Goal: Task Accomplishment & Management: Use online tool/utility

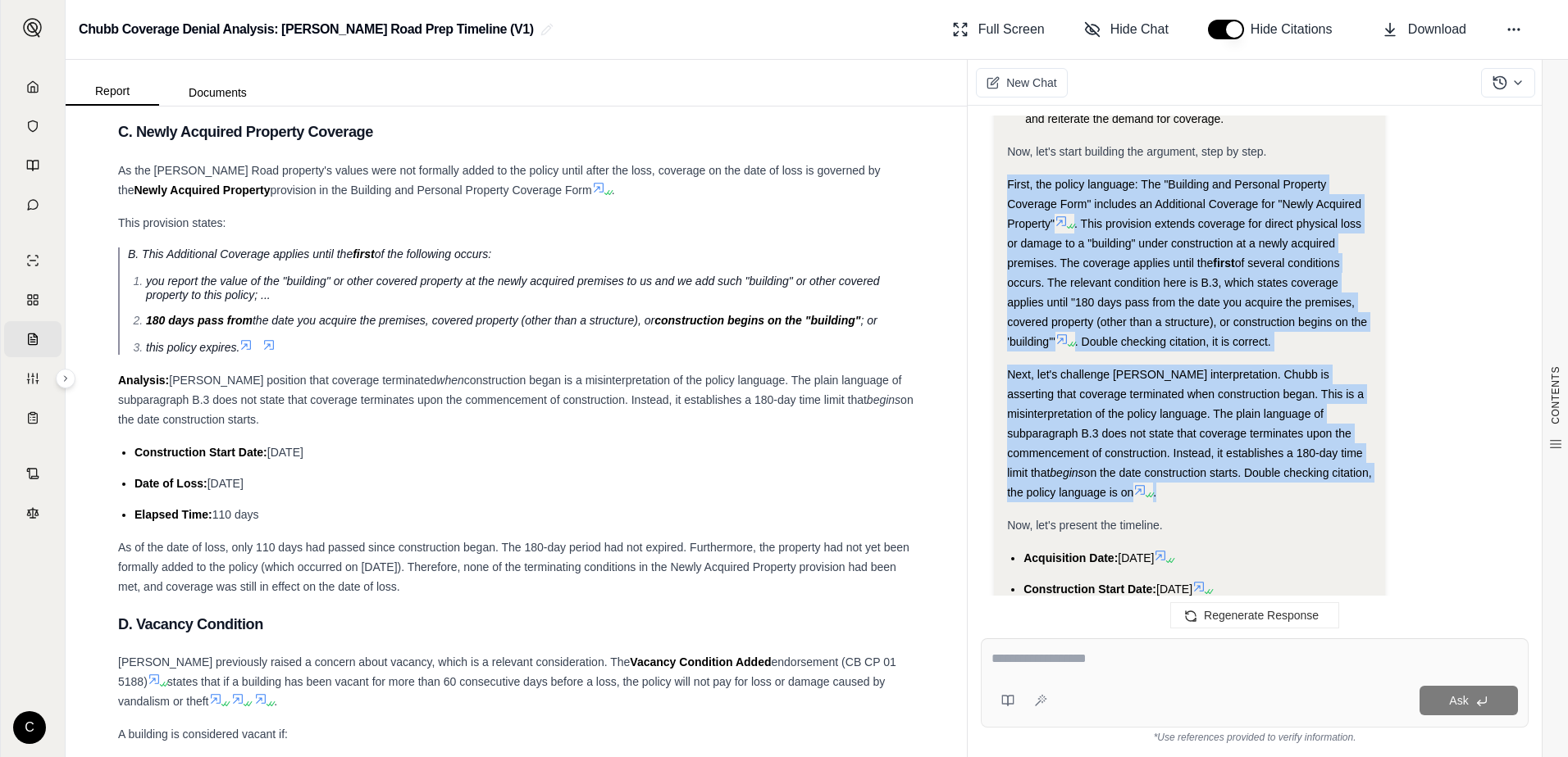
scroll to position [1091, 0]
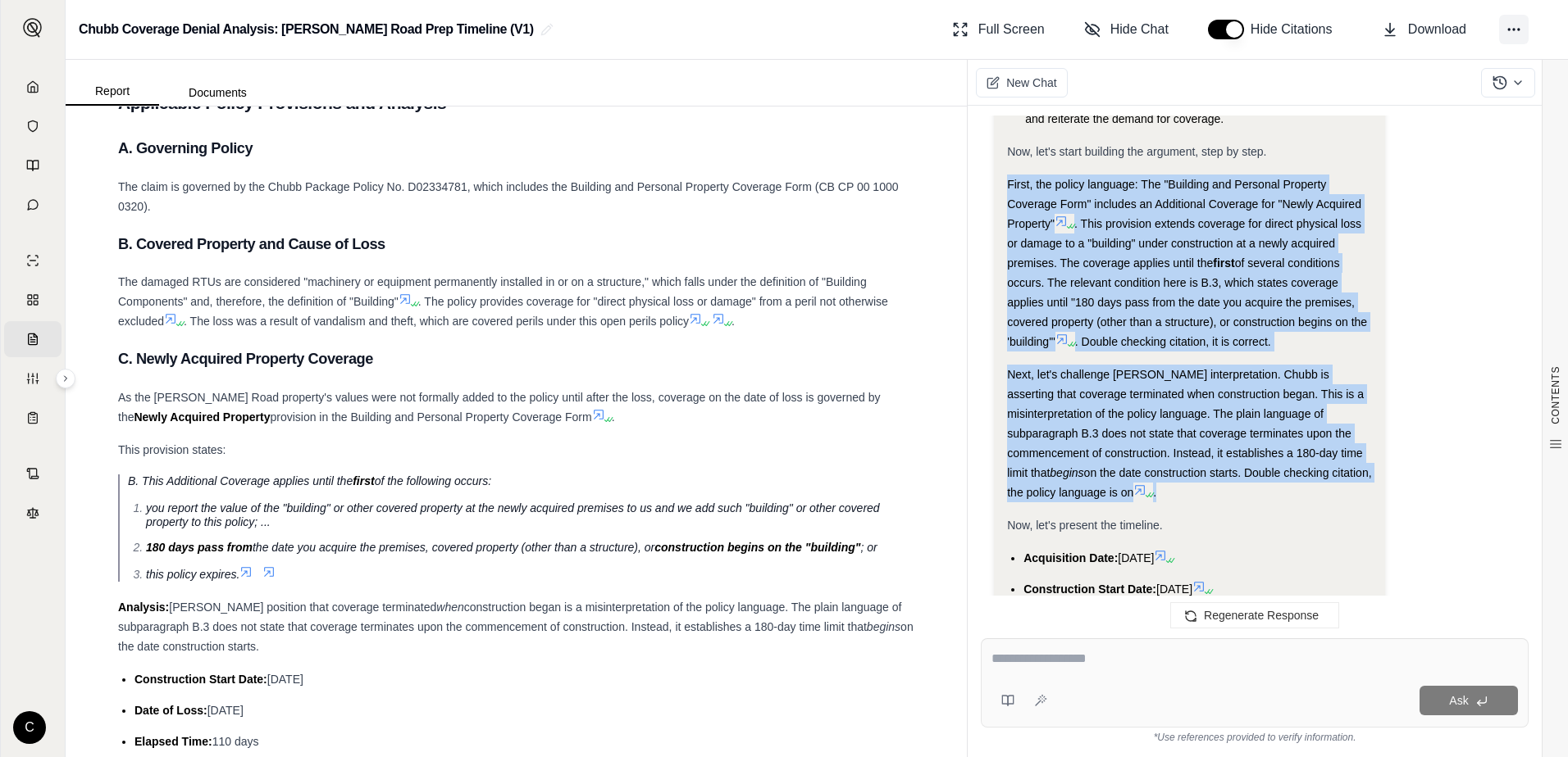
click at [1513, 27] on icon at bounding box center [1514, 29] width 17 height 17
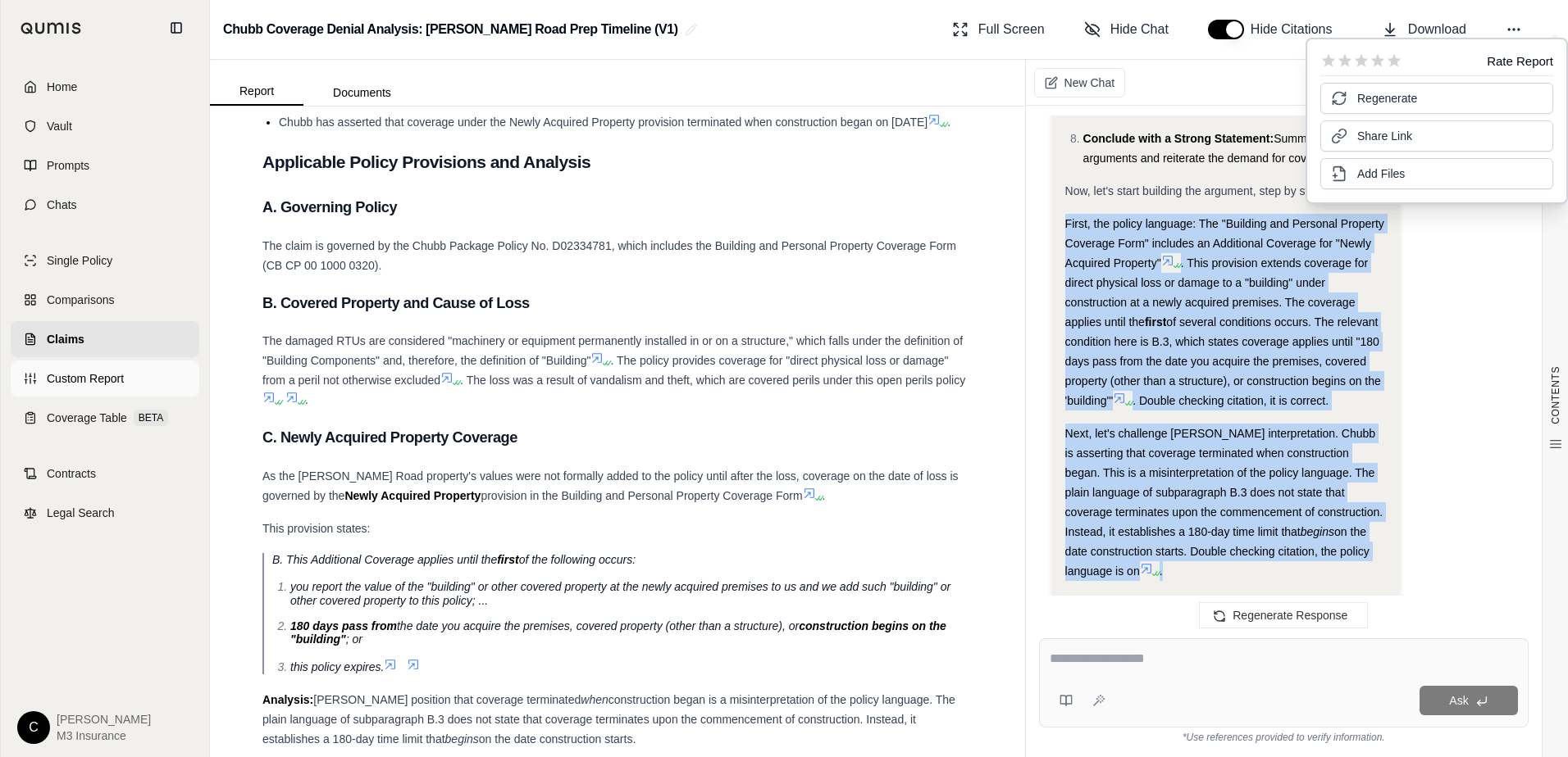
scroll to position [1150, 0]
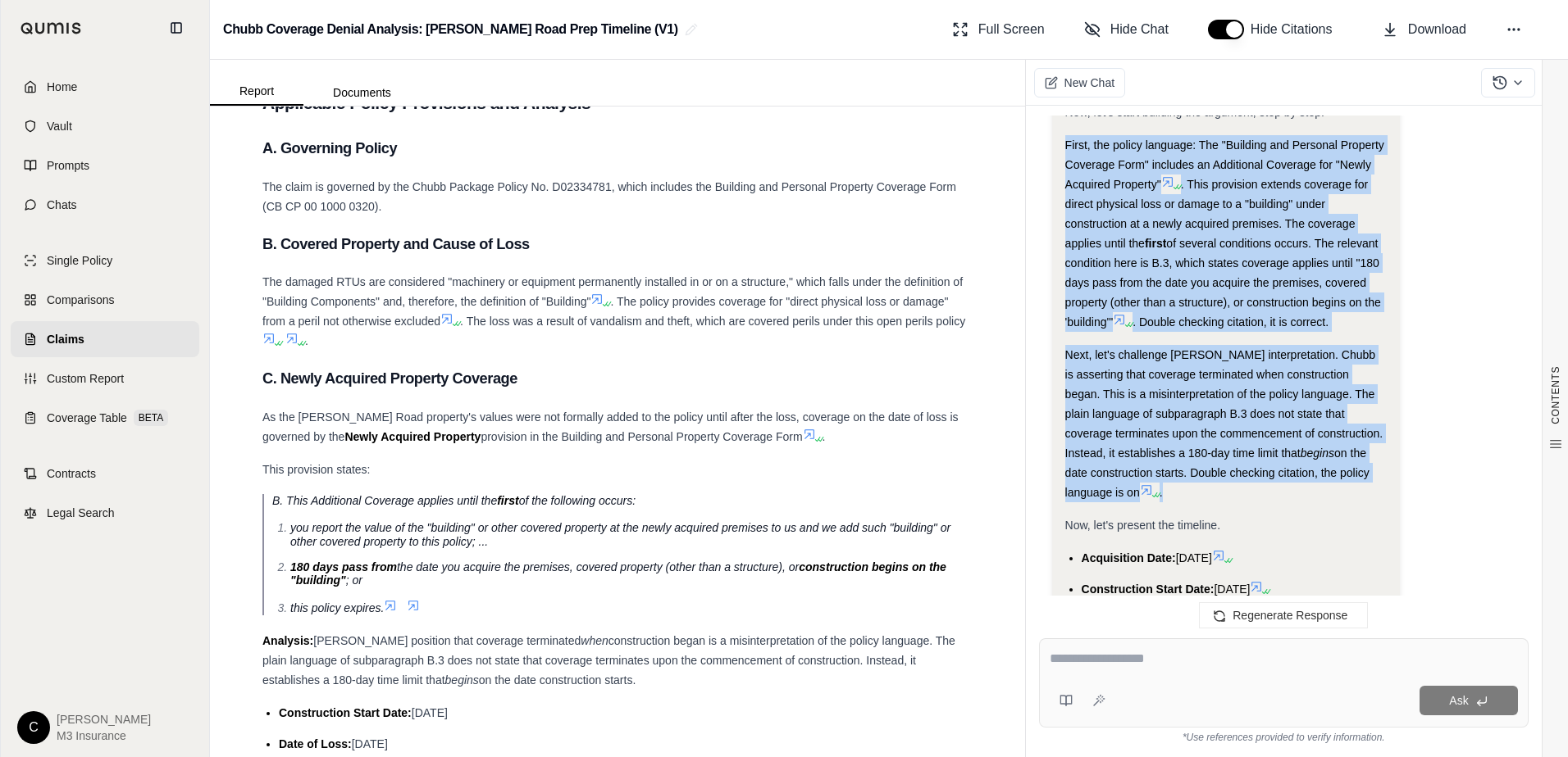
click at [72, 333] on span "Claims" at bounding box center [65, 339] width 38 height 17
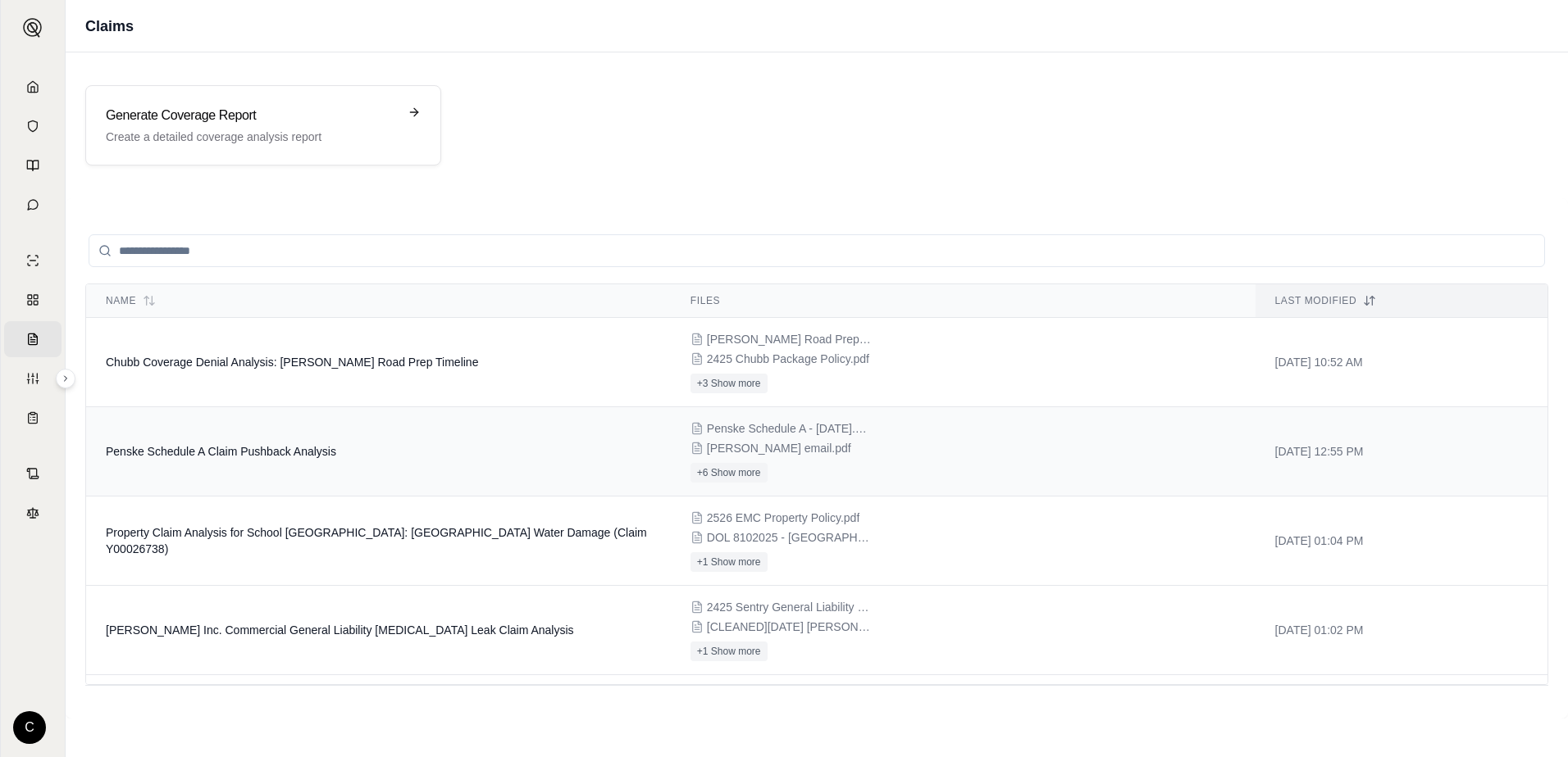
click at [818, 460] on div "Penske Schedule A - [DATE].pdf [PERSON_NAME] email.pdf +6 Show more" at bounding box center [963, 451] width 545 height 63
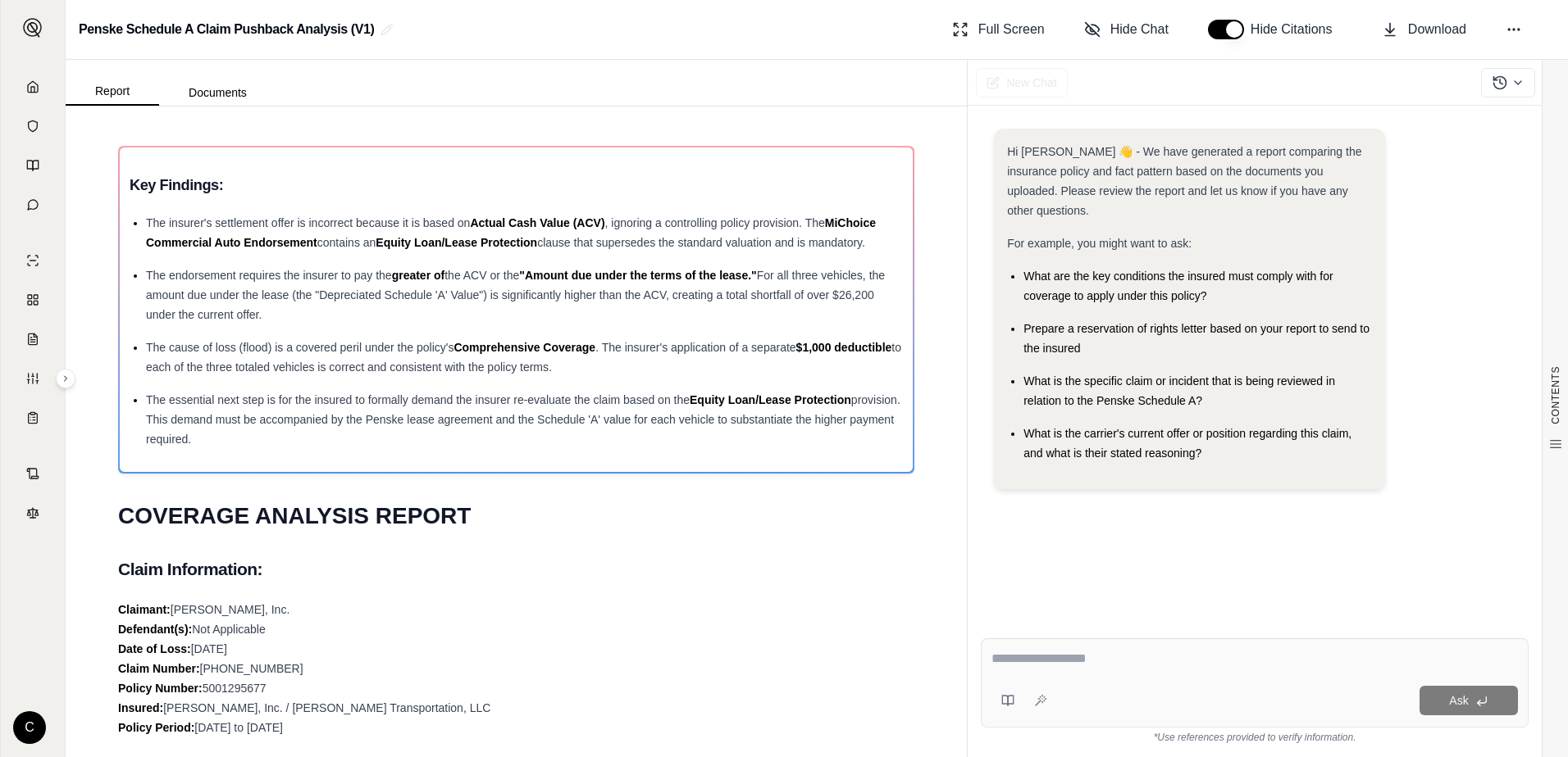
click at [1148, 685] on div "Ask" at bounding box center [1255, 700] width 527 height 33
click at [1122, 660] on textarea at bounding box center [1255, 659] width 527 height 19
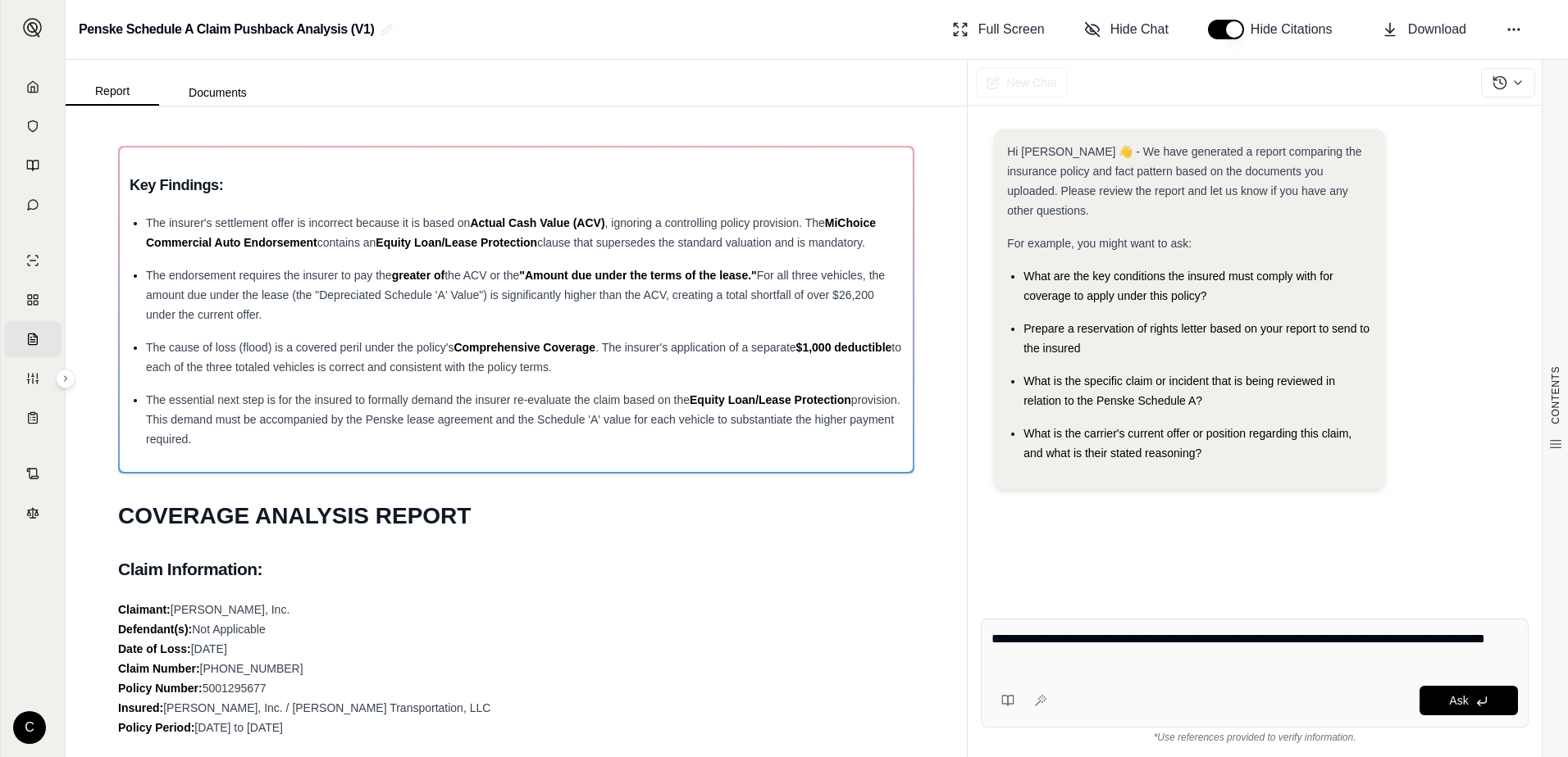
type textarea "**********"
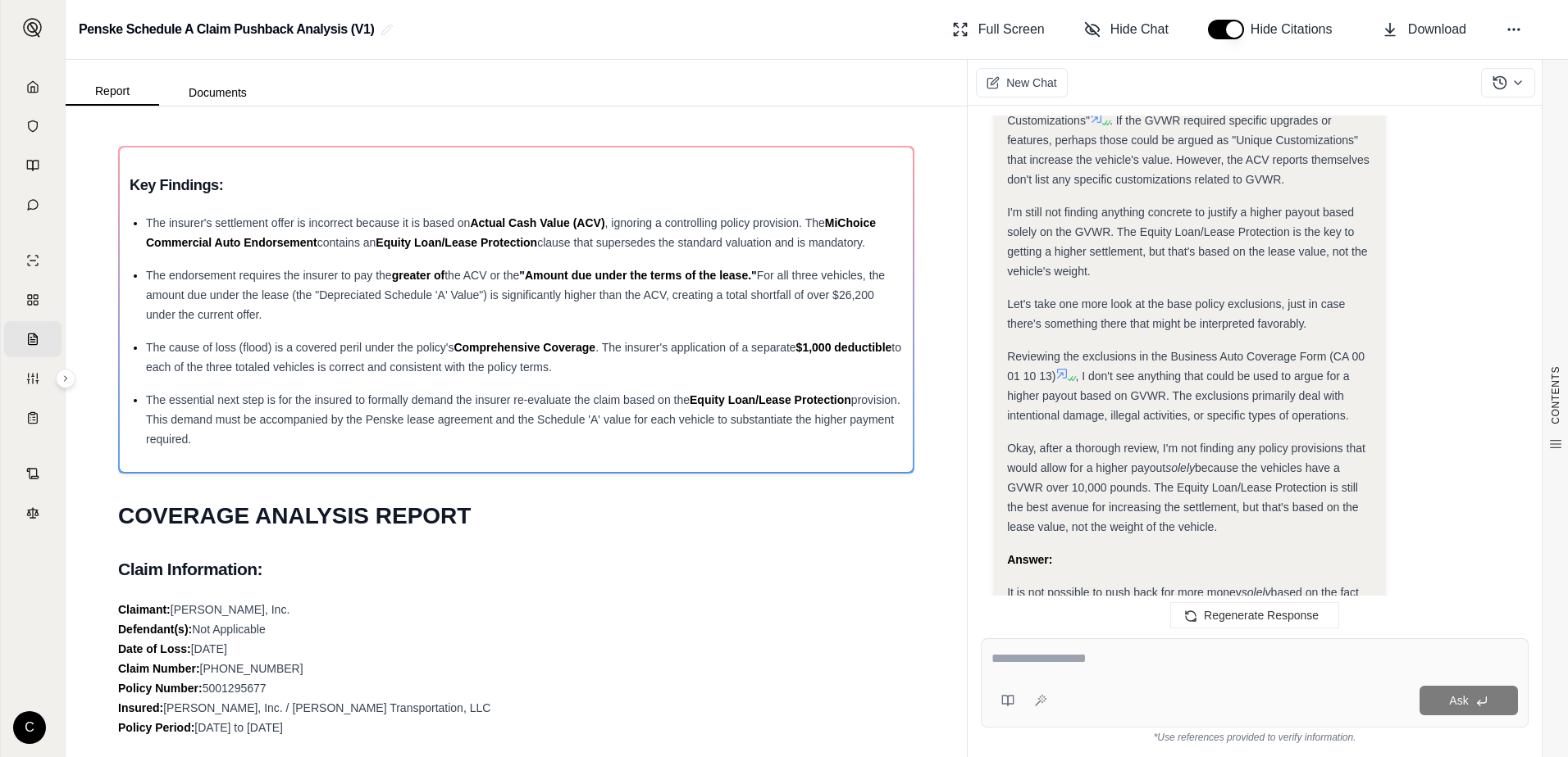
scroll to position [1636, 0]
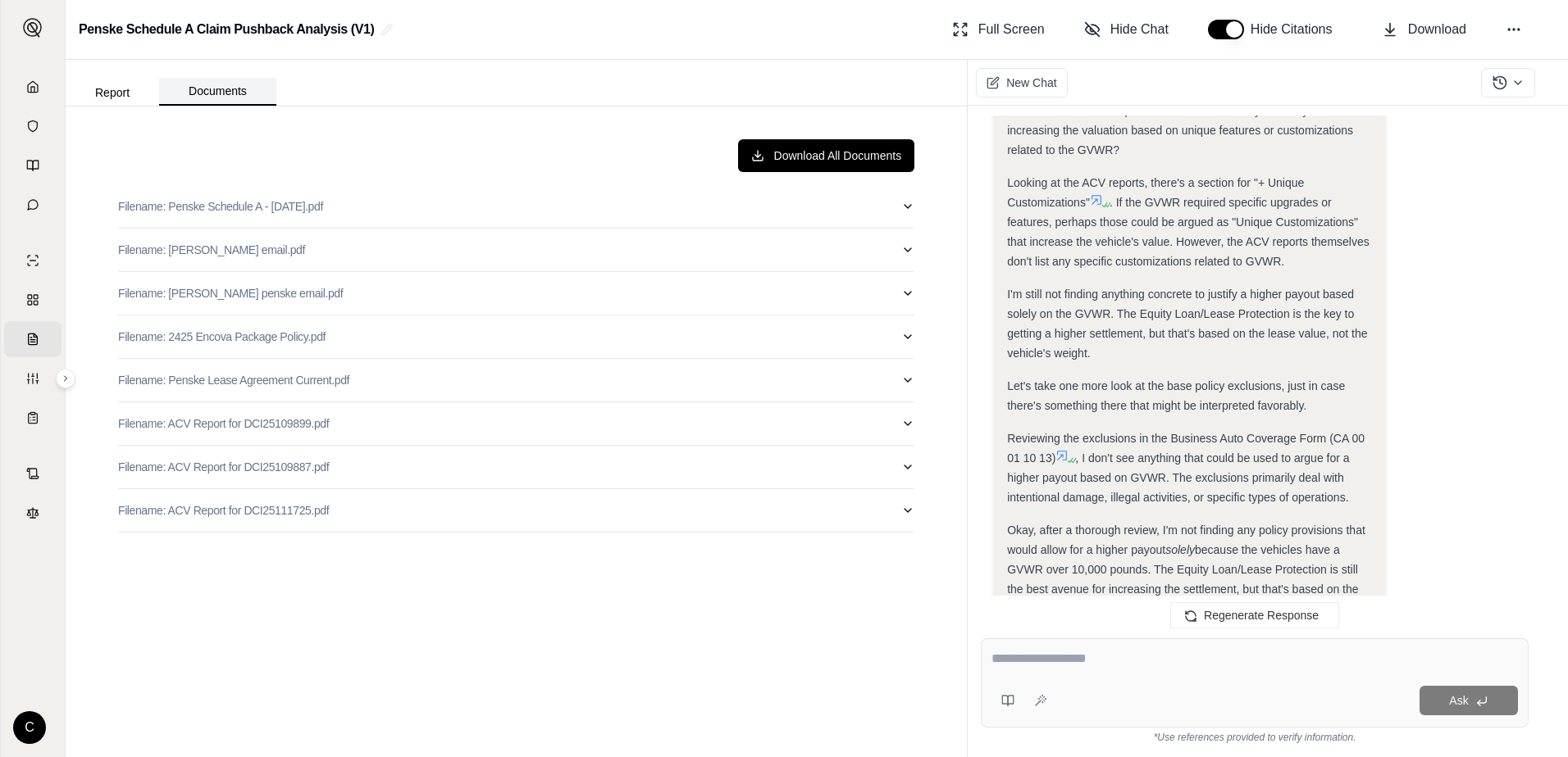
drag, startPoint x: 245, startPoint y: 103, endPoint x: 230, endPoint y: 100, distance: 15.3
click at [240, 103] on button "Documents" at bounding box center [217, 92] width 118 height 28
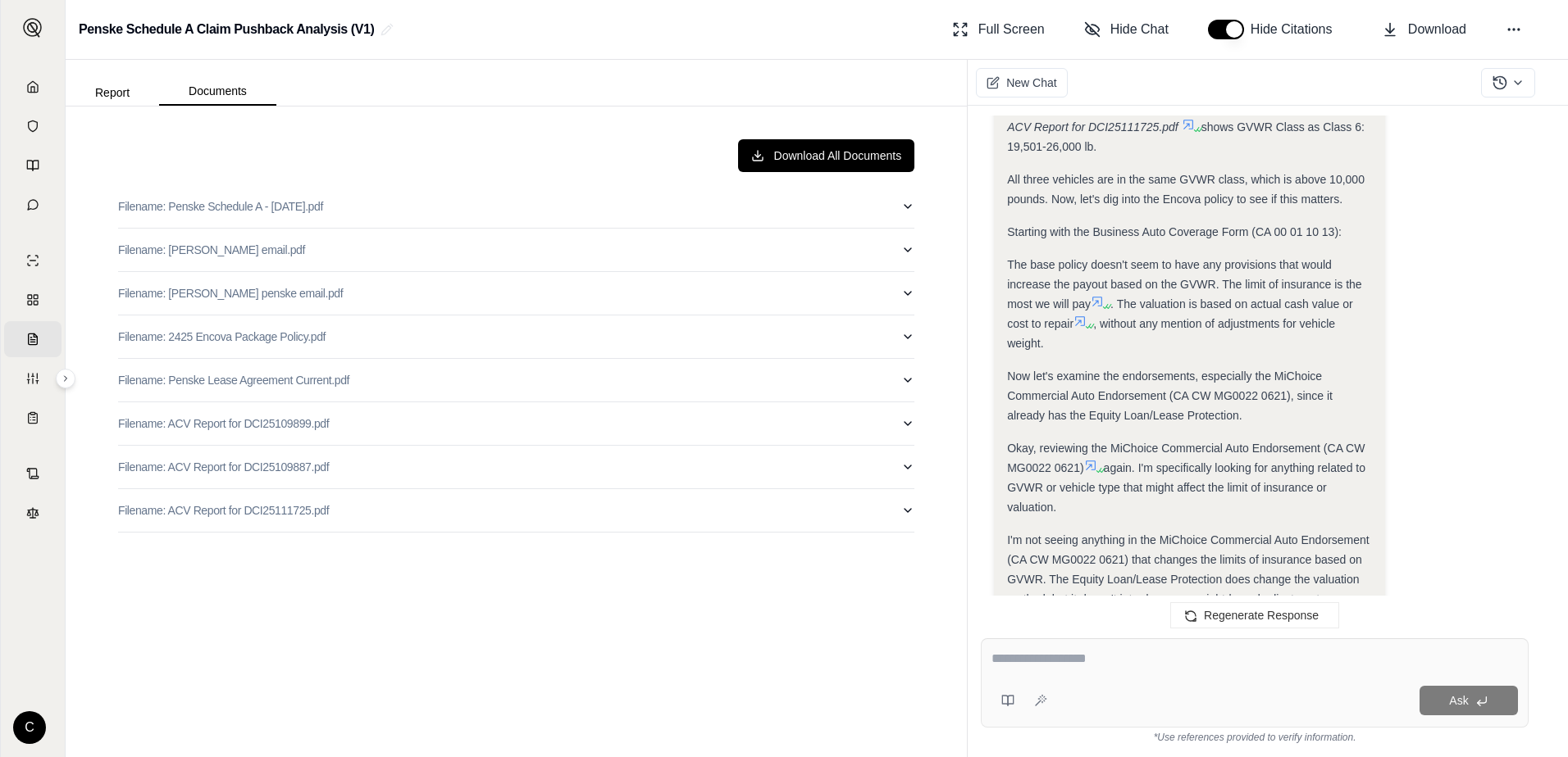
scroll to position [1144, 0]
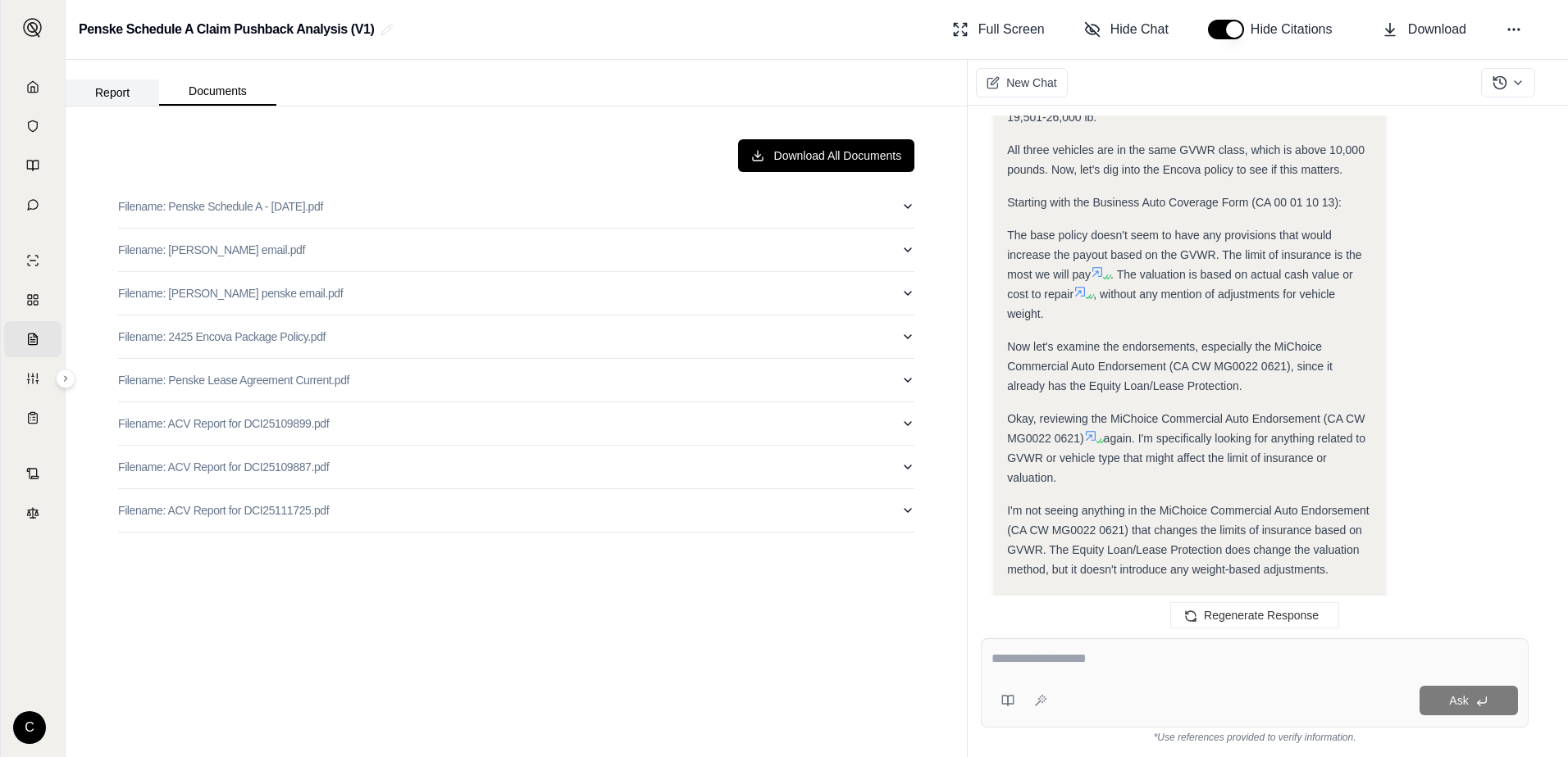
click at [126, 95] on button "Report" at bounding box center [112, 93] width 94 height 26
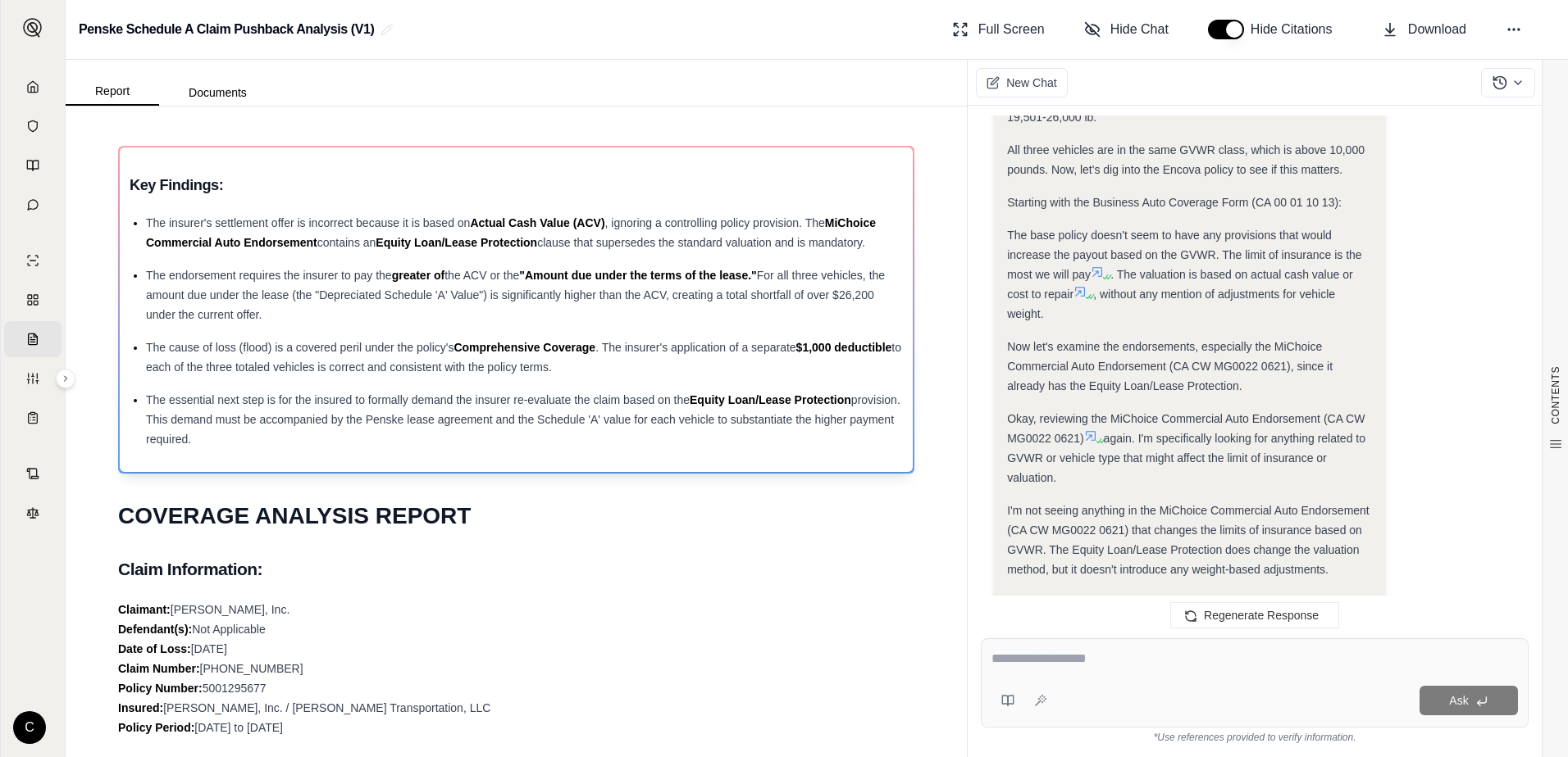
scroll to position [1860, 0]
click at [1508, 34] on icon at bounding box center [1514, 29] width 17 height 17
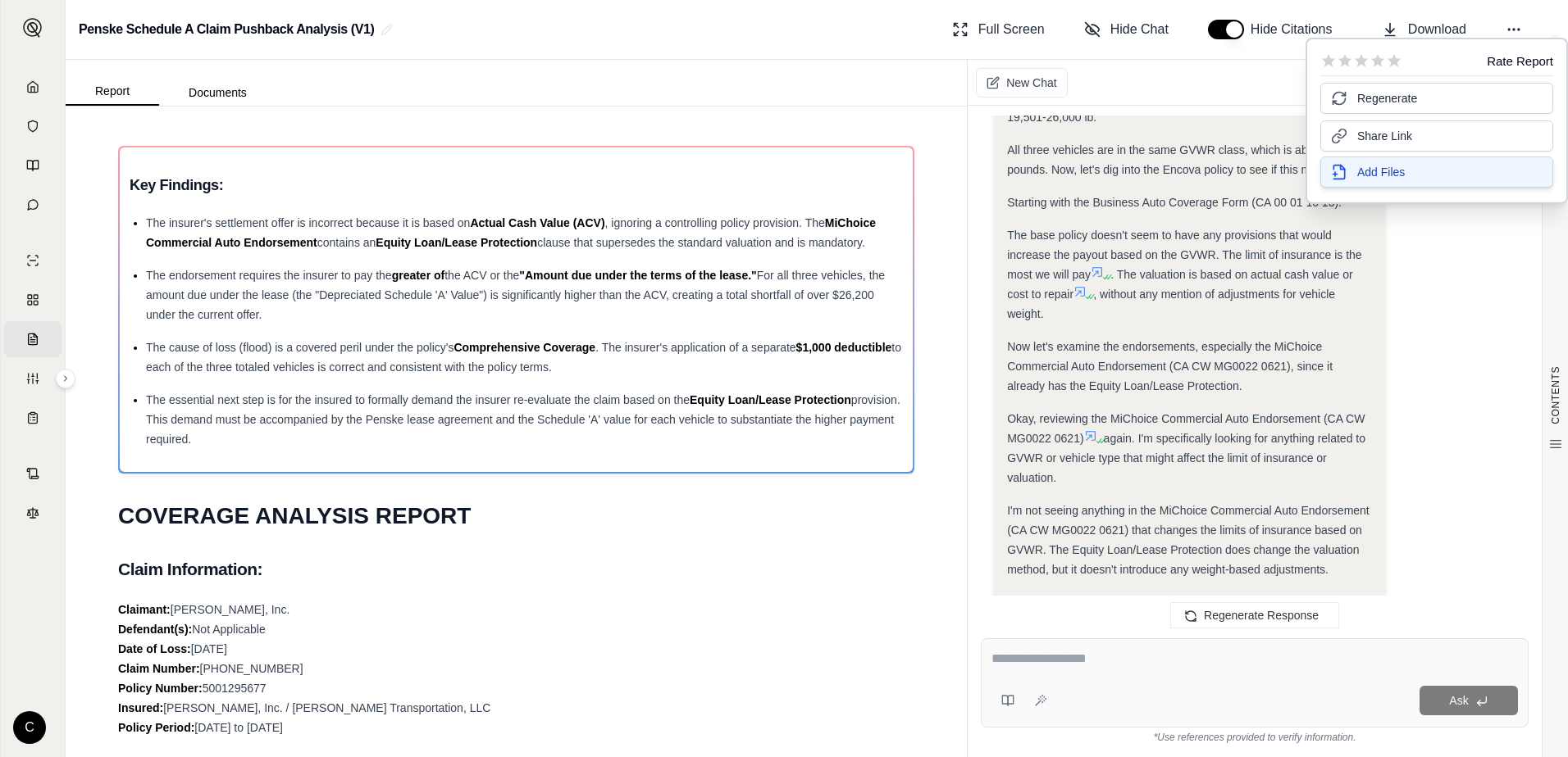
click at [1386, 174] on span "Add Files" at bounding box center [1382, 172] width 48 height 17
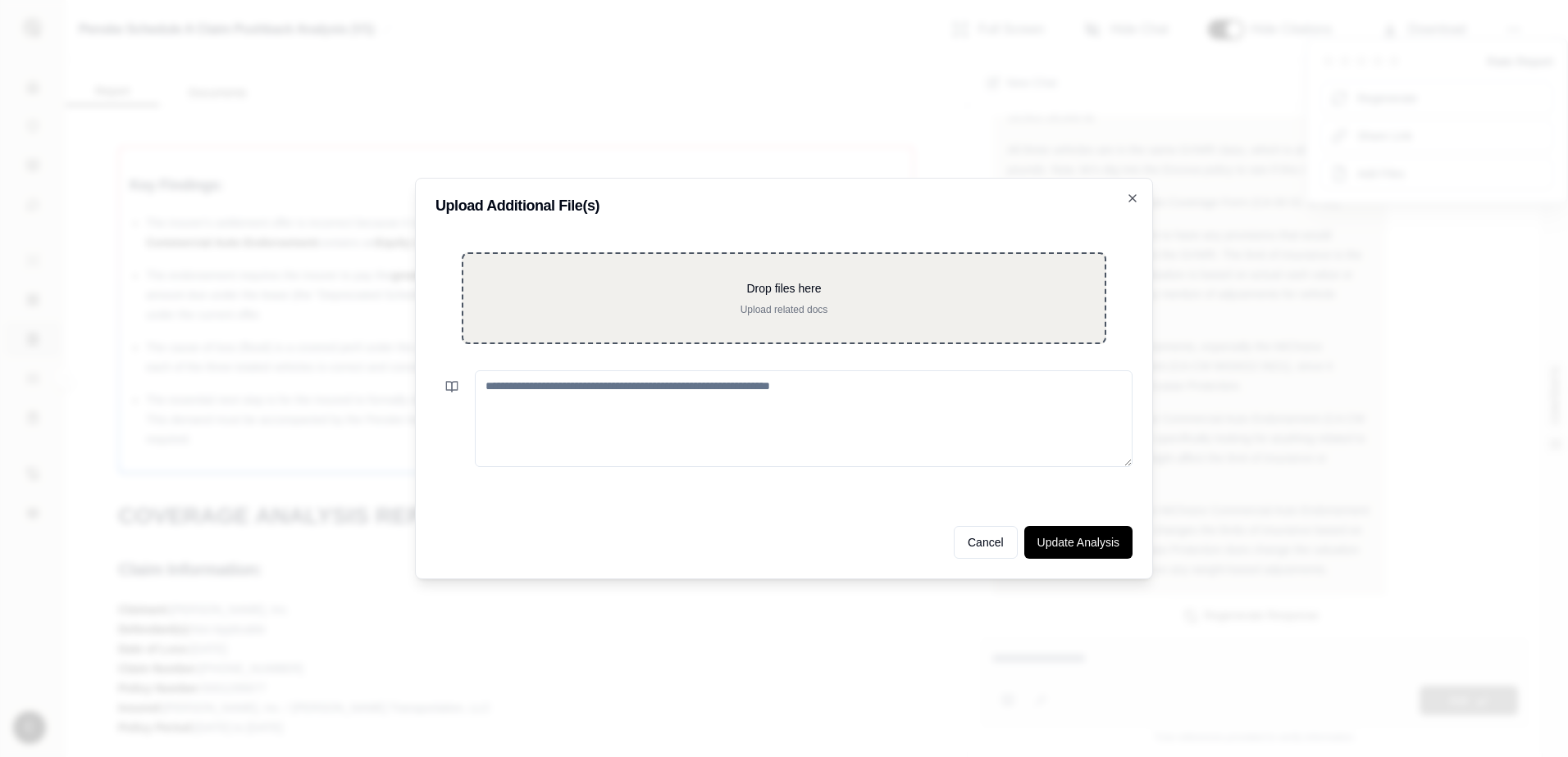
click at [764, 294] on p "Drop files here" at bounding box center [784, 288] width 589 height 17
type input "**********"
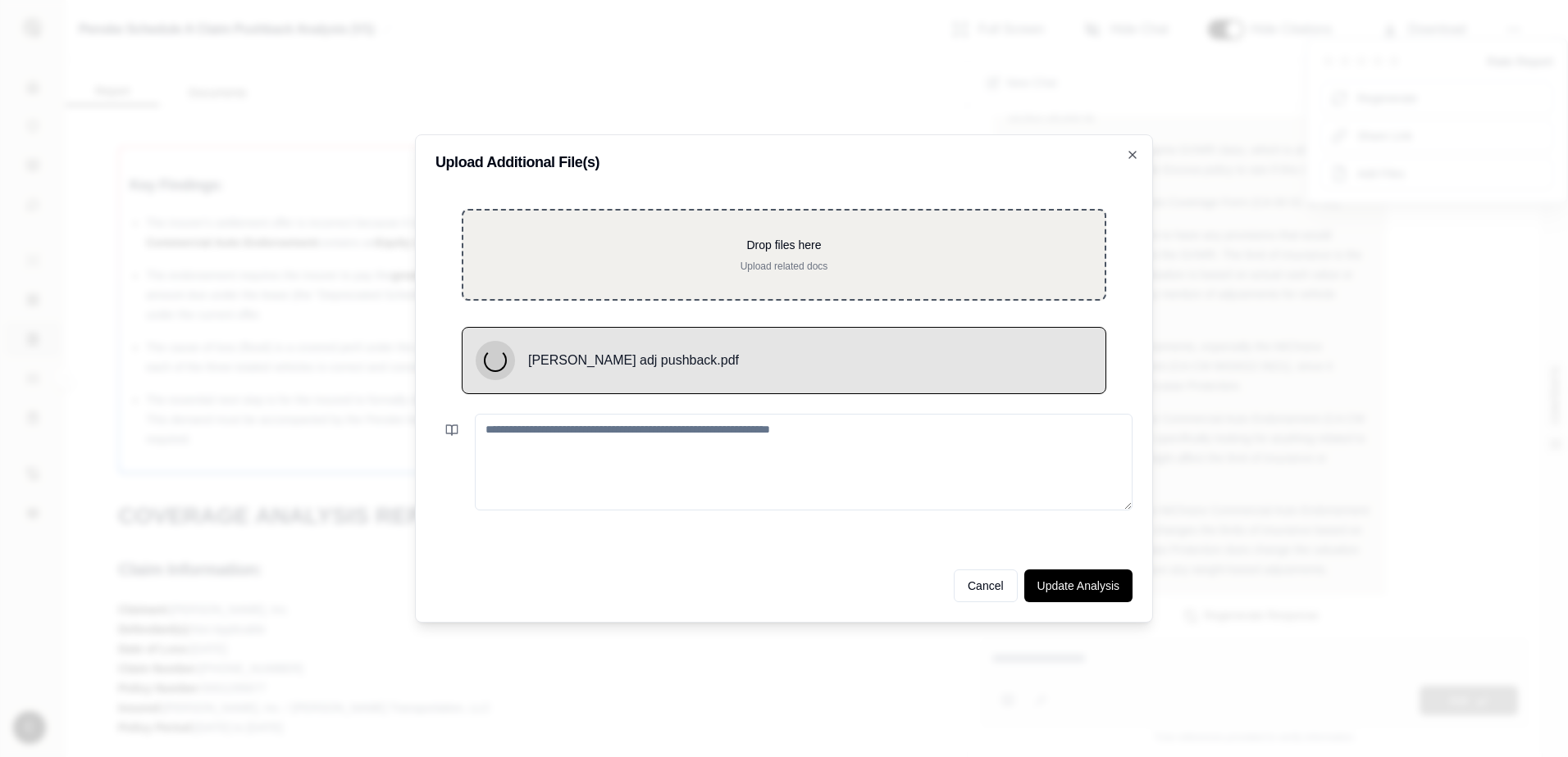
click at [660, 405] on div "[PERSON_NAME] adj pushback.pdf" at bounding box center [784, 367] width 697 height 80
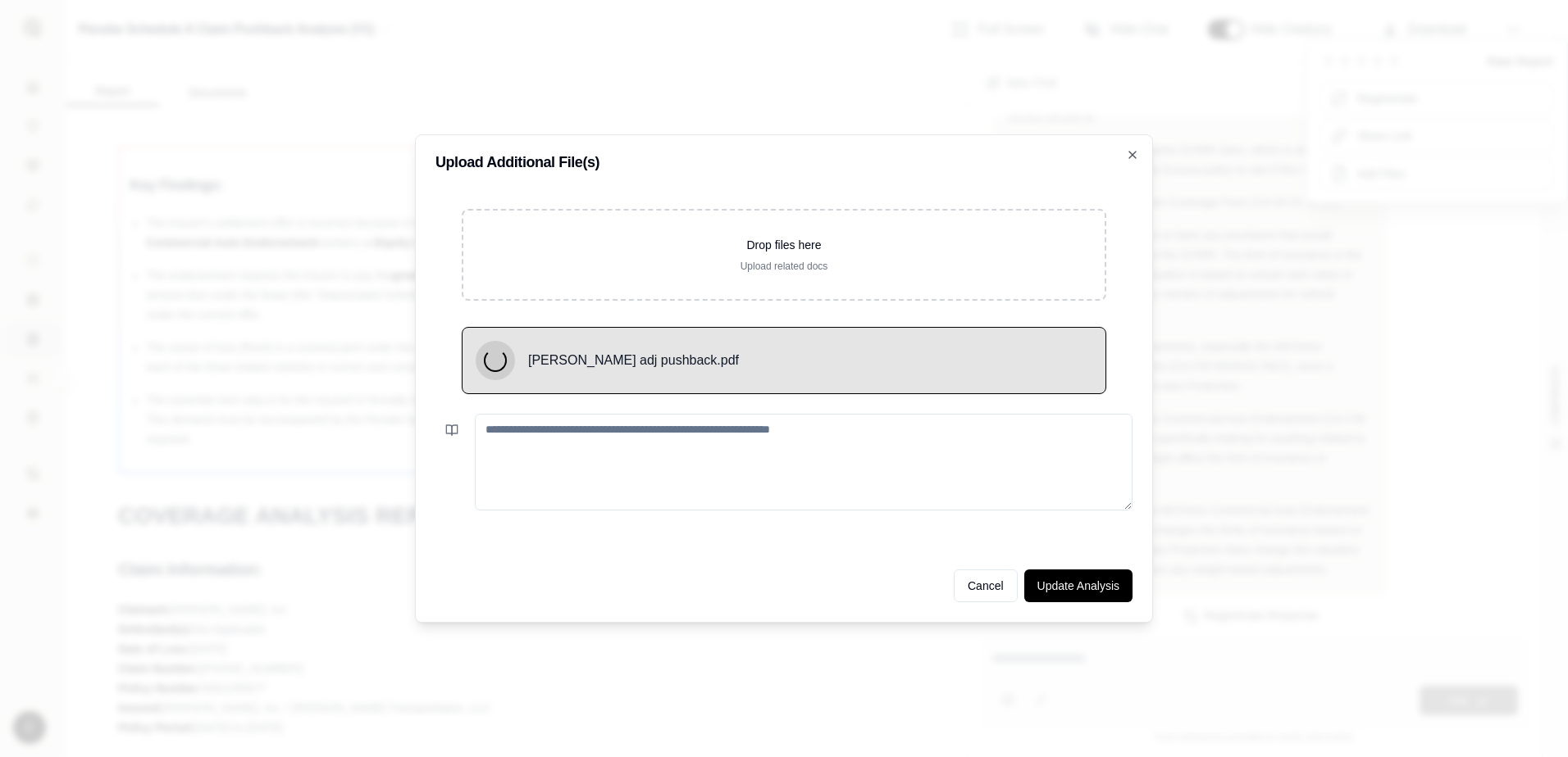
click at [634, 448] on textarea at bounding box center [803, 462] width 658 height 96
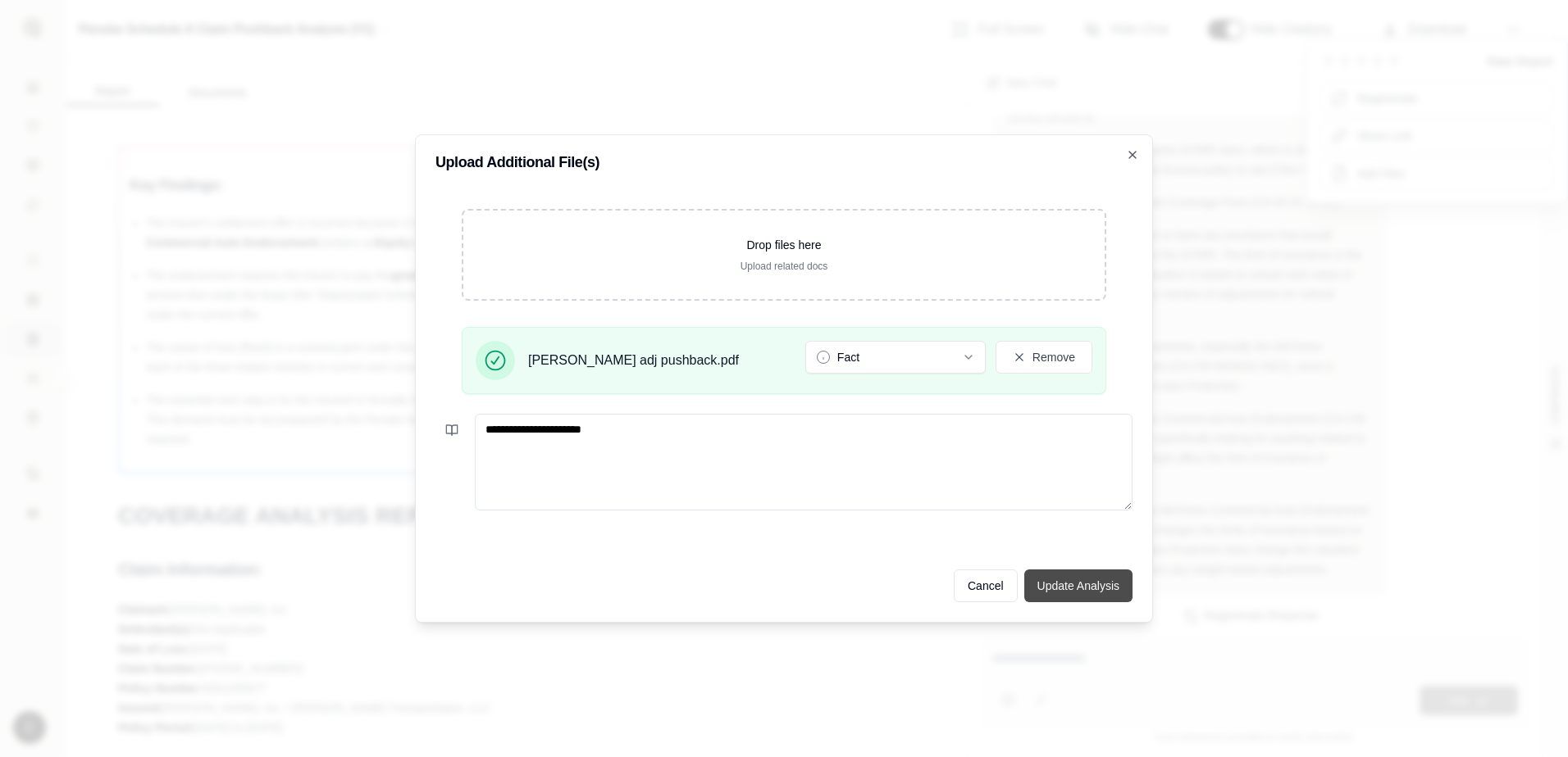
type textarea "**********"
click at [1077, 591] on button "Update Analysis" at bounding box center [1078, 586] width 108 height 33
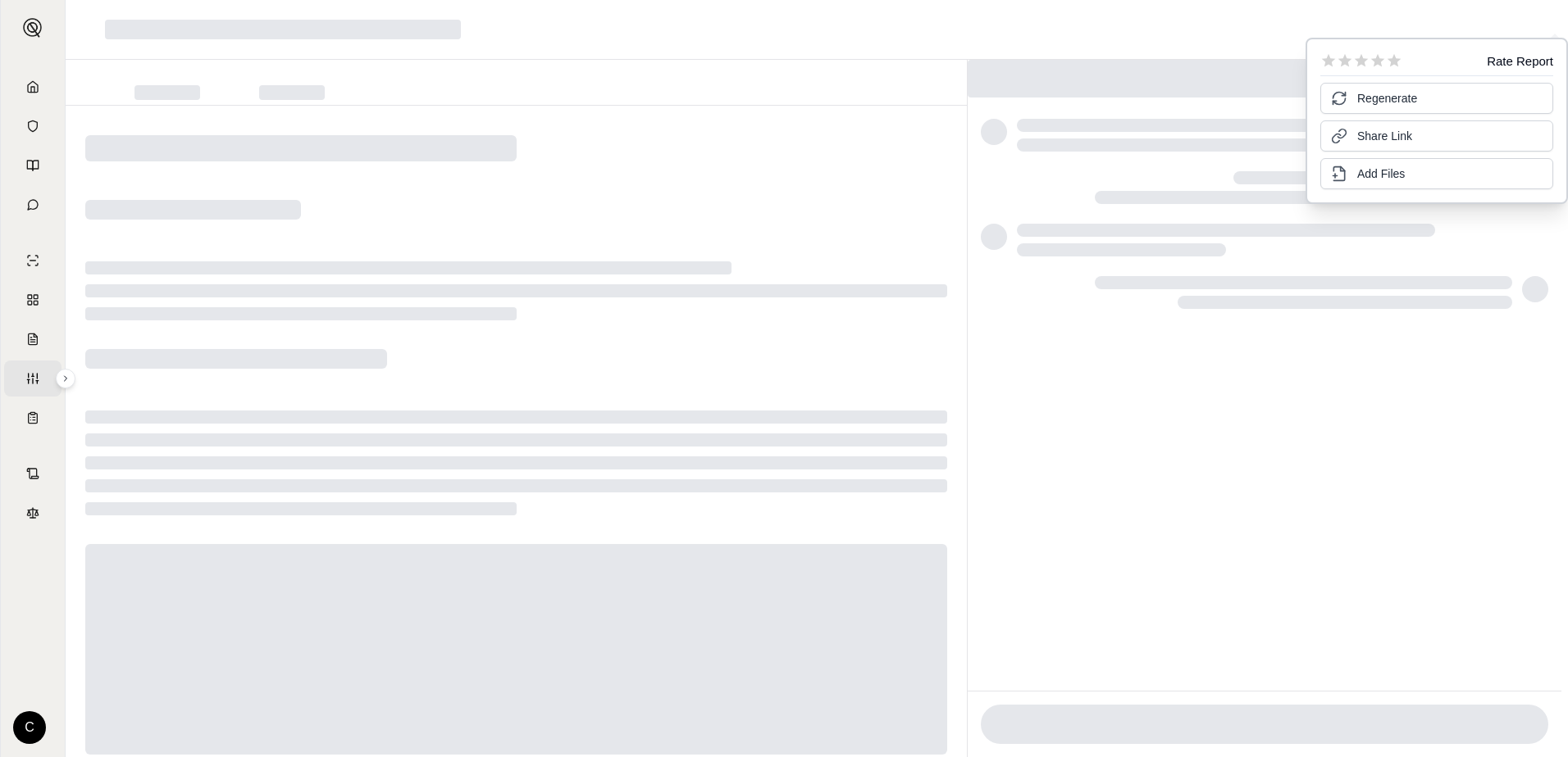
click at [887, 265] on div at bounding box center [516, 291] width 862 height 59
click at [1442, 29] on div at bounding box center [817, 30] width 1503 height 60
click at [1445, 45] on div "Rate Report Regenerate Share Link Add Files" at bounding box center [1436, 121] width 263 height 166
click at [1372, 101] on span "Regenerate" at bounding box center [1388, 96] width 60 height 17
click at [1389, 101] on span "Regenerate" at bounding box center [1388, 96] width 60 height 17
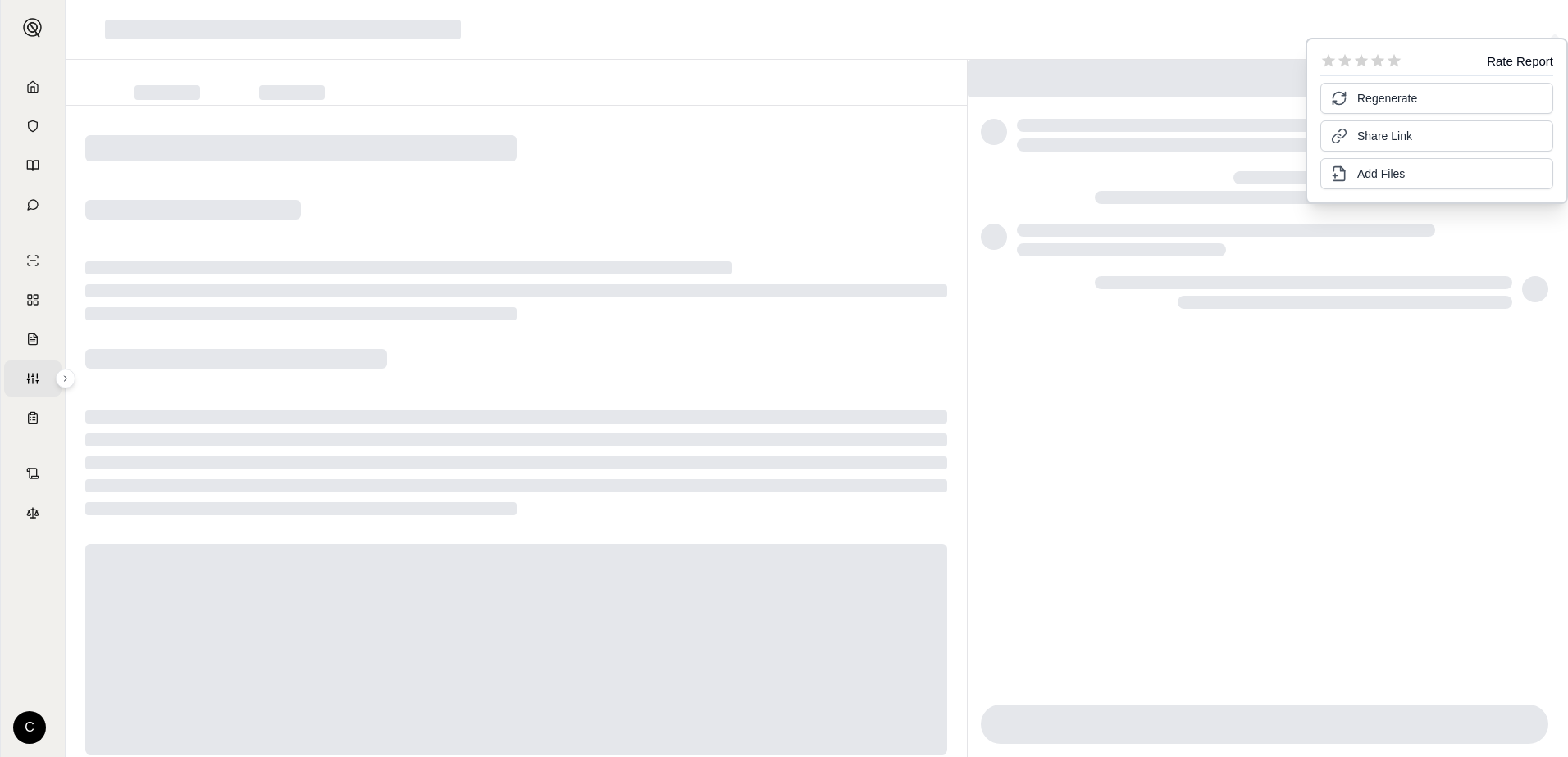
drag, startPoint x: 852, startPoint y: 175, endPoint x: 837, endPoint y: 177, distance: 15.1
click at [847, 177] on div at bounding box center [516, 455] width 902 height 698
drag, startPoint x: 527, startPoint y: 140, endPoint x: 527, endPoint y: 168, distance: 28.0
click at [523, 144] on div at bounding box center [516, 455] width 902 height 698
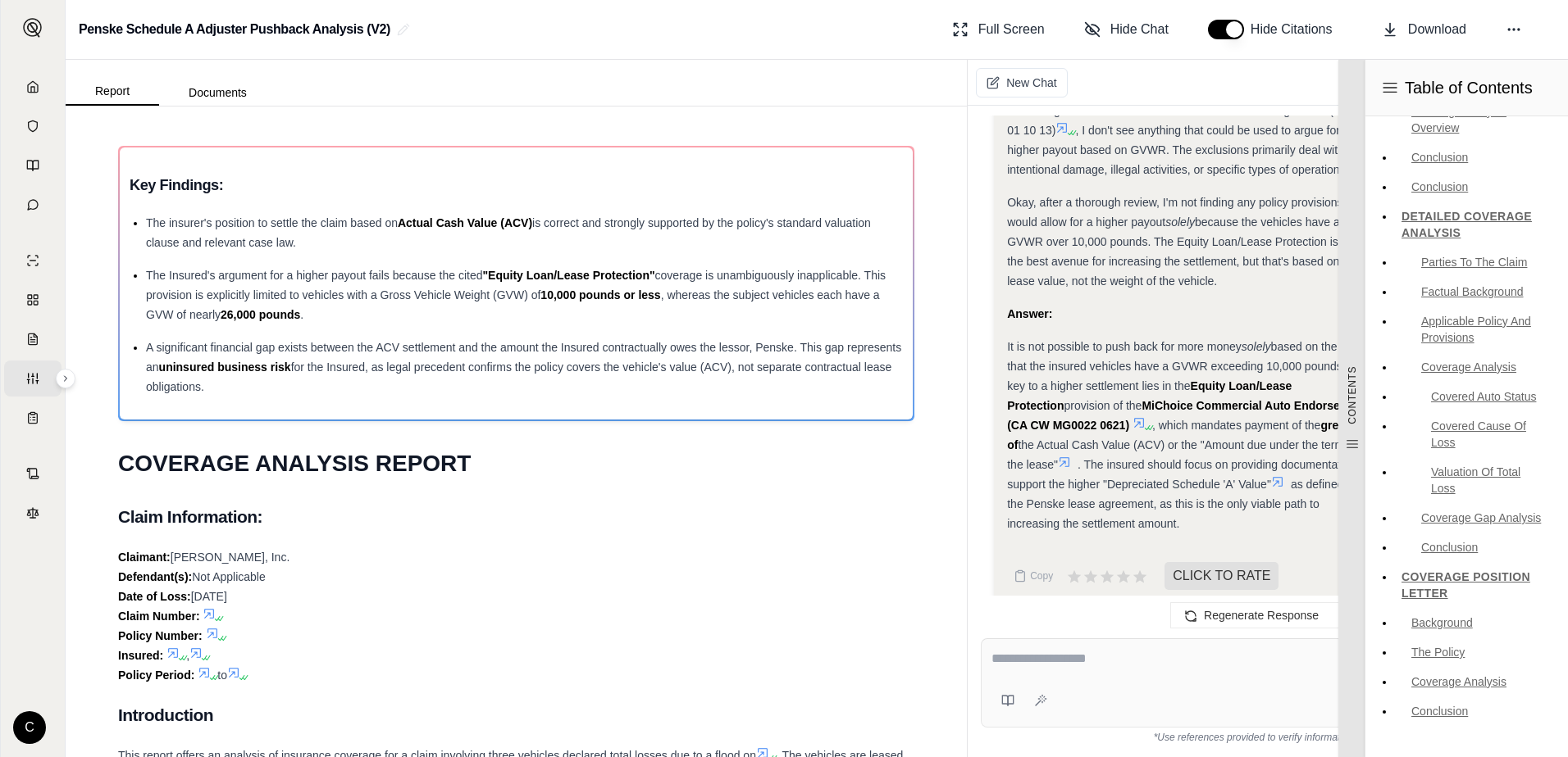
scroll to position [284, 0]
